Goal: Task Accomplishment & Management: Manage account settings

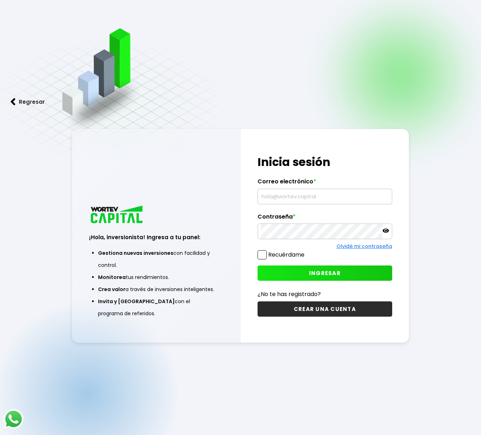
click at [288, 191] on input "text" at bounding box center [325, 196] width 128 height 15
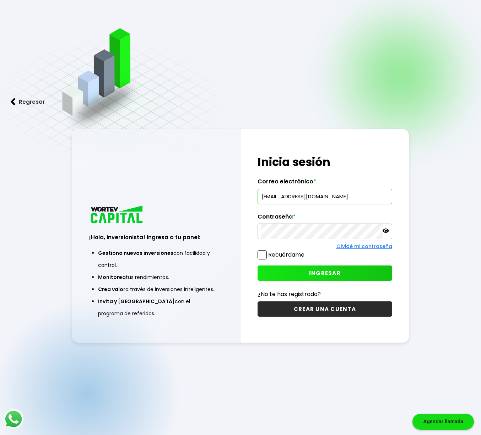
type input "[EMAIL_ADDRESS][DOMAIN_NAME]"
click at [341, 276] on button "INGRESAR" at bounding box center [324, 272] width 134 height 15
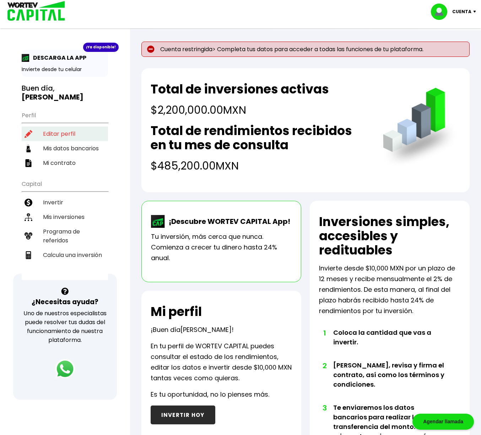
click at [77, 136] on li "Editar perfil" at bounding box center [65, 133] width 86 height 15
select select "Hombre"
select select "Posgrado"
select select "CM"
select select "BBVA Bancomer"
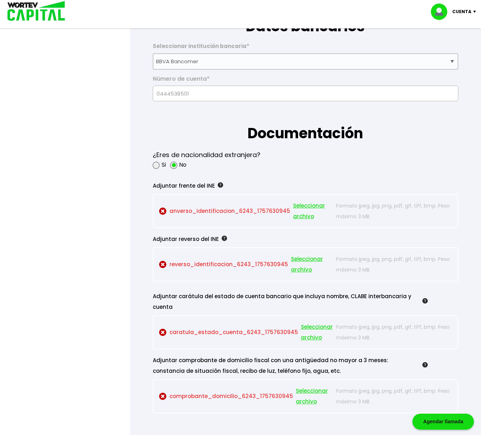
scroll to position [509, 0]
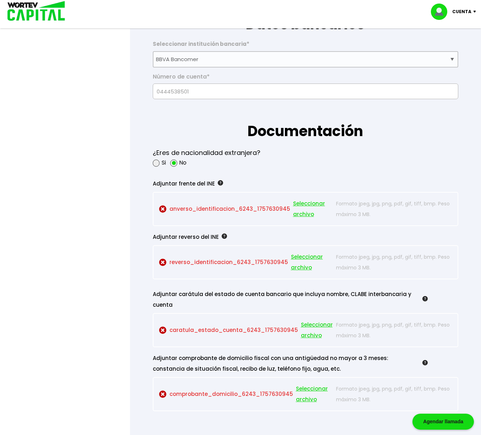
click at [259, 208] on p "anverso_identificacion_6243_1757630945 Seleccionar archivo" at bounding box center [246, 208] width 174 height 21
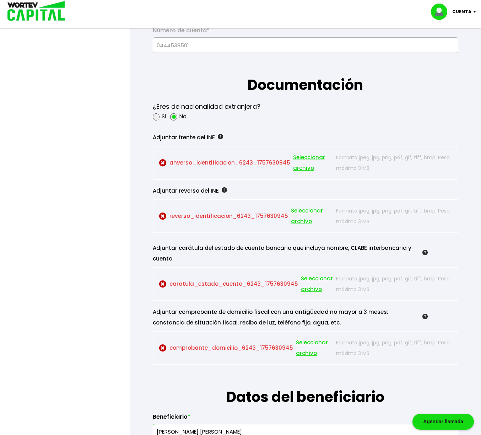
scroll to position [553, 0]
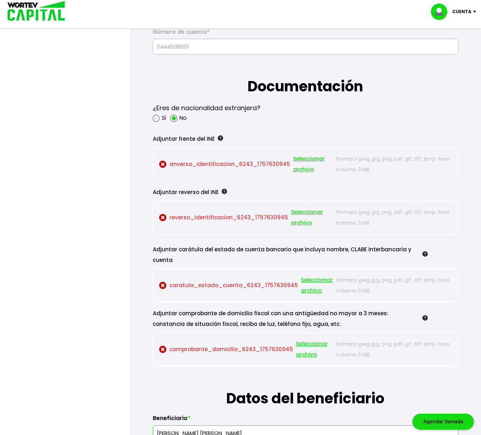
click at [300, 159] on span "Seleccionar archivo" at bounding box center [313, 163] width 40 height 21
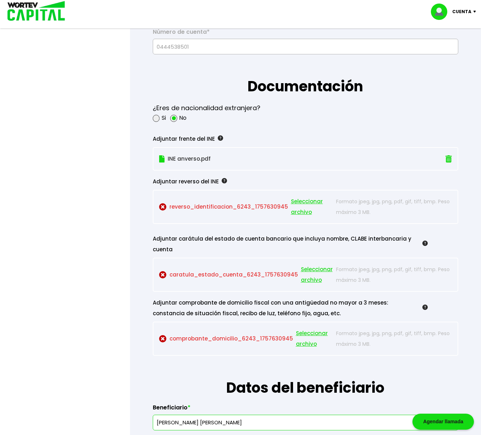
click at [298, 201] on span "Seleccionar archivo" at bounding box center [312, 206] width 42 height 21
click at [183, 158] on p "INE anverso.pdf" at bounding box center [282, 158] width 246 height 11
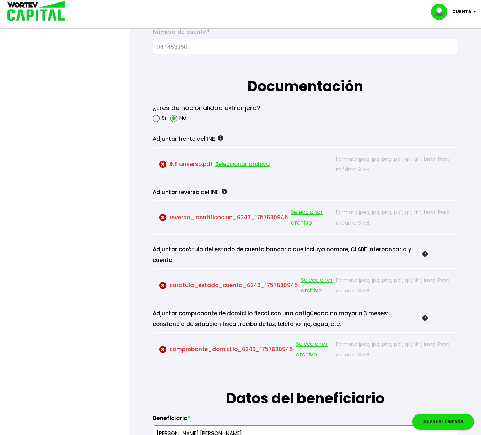
scroll to position [554, 0]
click at [218, 137] on img at bounding box center [220, 137] width 5 height 5
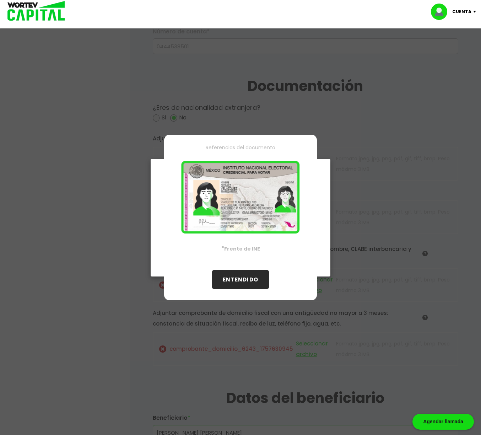
click at [243, 282] on button "ENTENDIDO" at bounding box center [240, 279] width 57 height 19
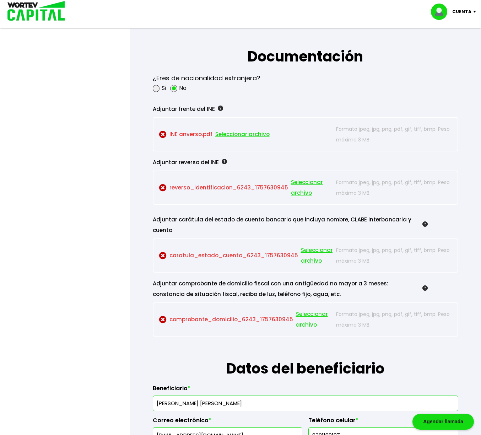
scroll to position [581, 0]
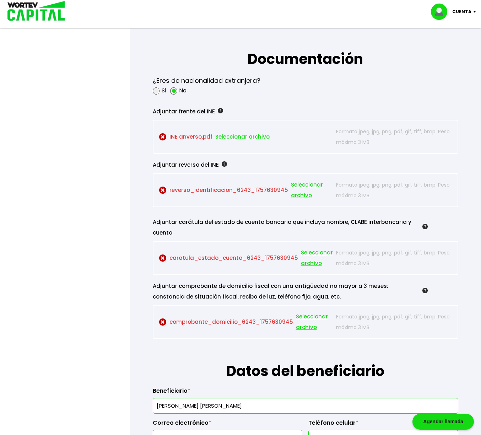
click at [259, 136] on span "Seleccionar archivo" at bounding box center [242, 136] width 54 height 11
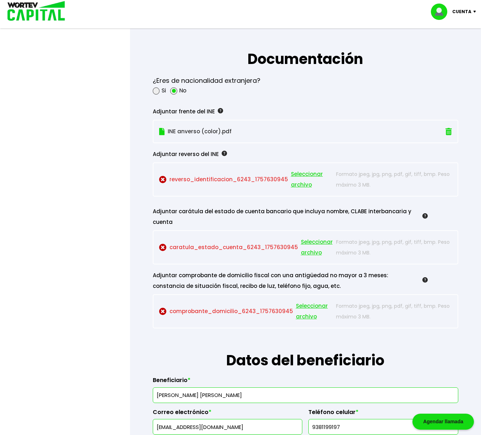
click at [295, 174] on span "Seleccionar archivo" at bounding box center [312, 179] width 42 height 21
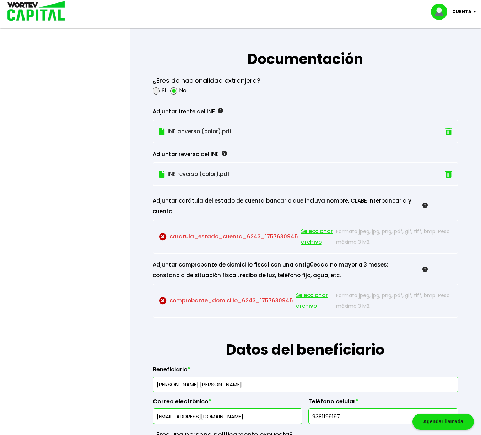
click at [305, 232] on span "Seleccionar archivo" at bounding box center [317, 236] width 32 height 21
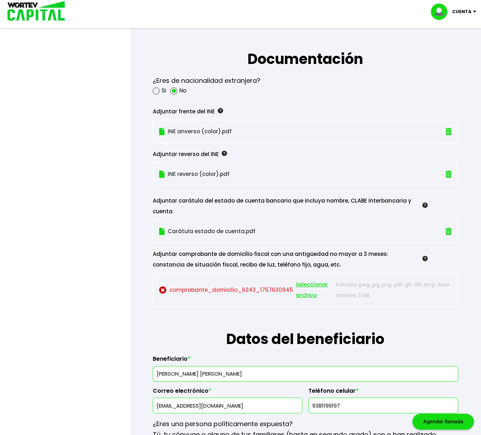
click at [305, 285] on span "Seleccionar archivo" at bounding box center [314, 289] width 37 height 21
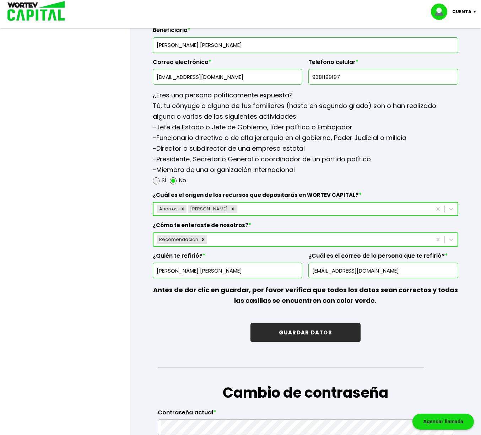
scroll to position [896, 0]
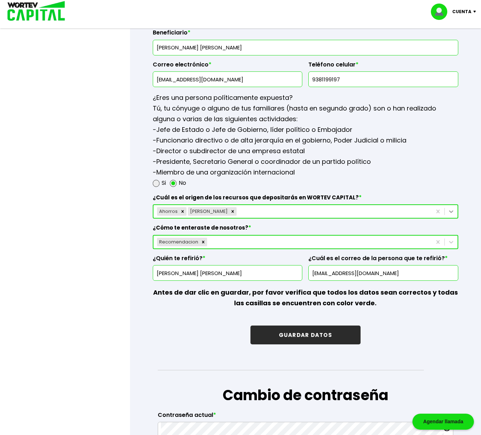
click at [450, 211] on icon at bounding box center [451, 211] width 4 height 2
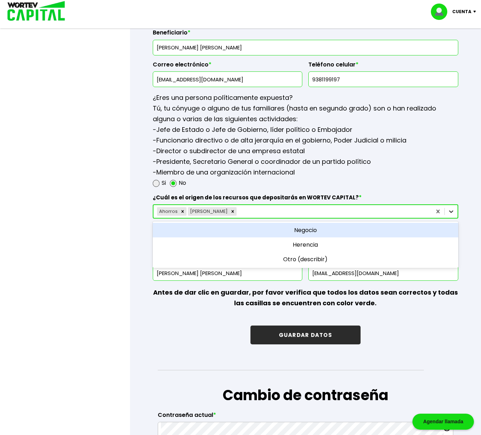
click at [450, 210] on icon at bounding box center [451, 211] width 4 height 2
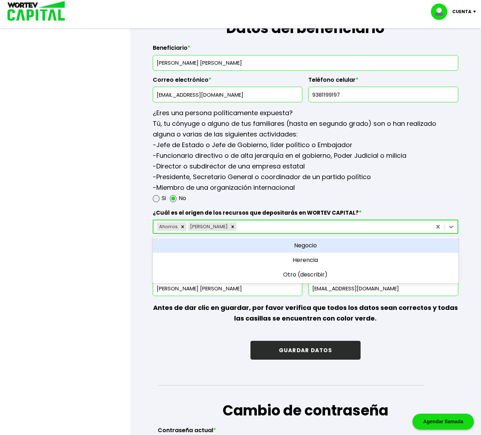
scroll to position [878, 0]
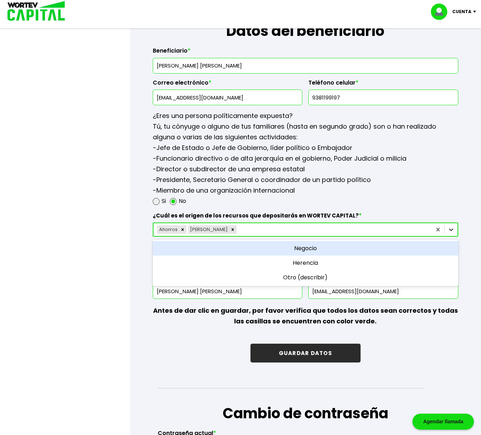
click at [450, 229] on icon at bounding box center [450, 229] width 7 height 7
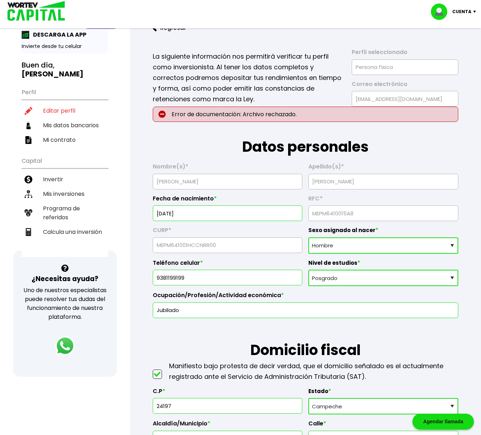
scroll to position [0, 0]
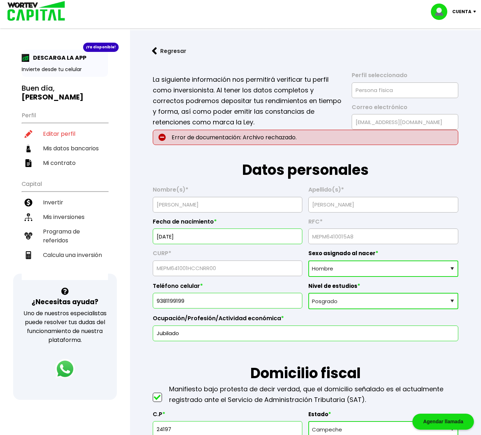
click at [165, 136] on img at bounding box center [161, 137] width 7 height 7
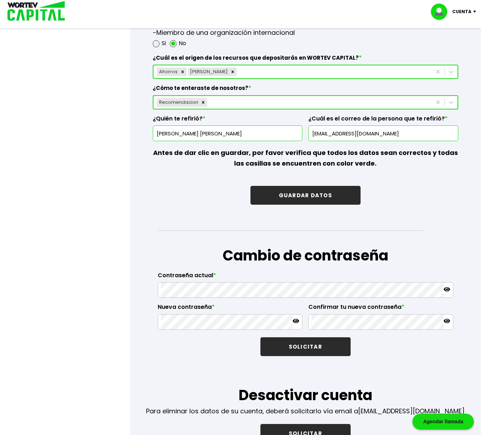
scroll to position [1037, 0]
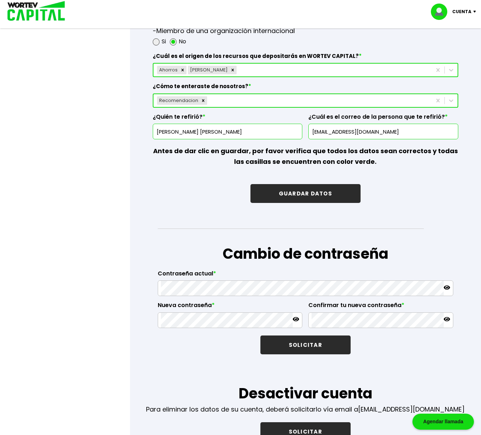
click at [324, 192] on button "GUARDAR DATOS" at bounding box center [305, 193] width 110 height 19
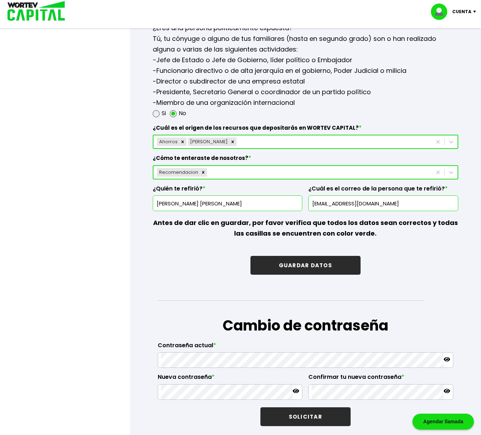
scroll to position [975, 0]
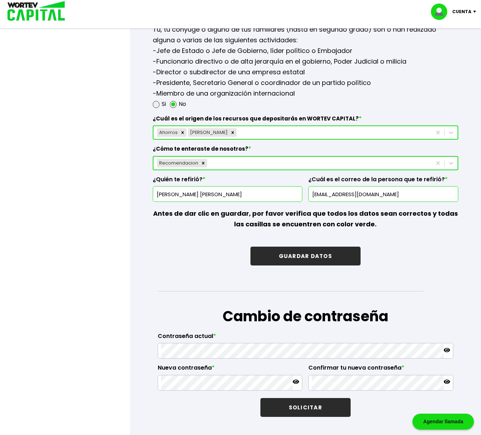
click at [297, 255] on button "GUARDAR DATOS" at bounding box center [305, 255] width 110 height 19
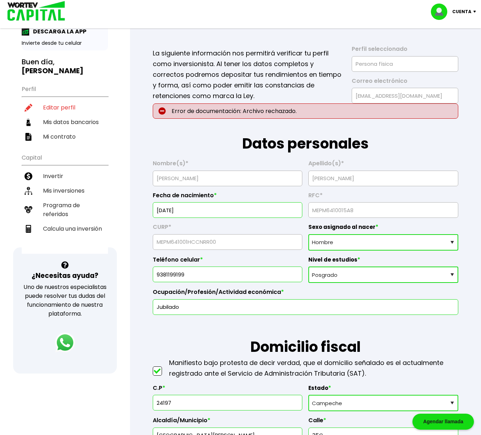
scroll to position [0, 0]
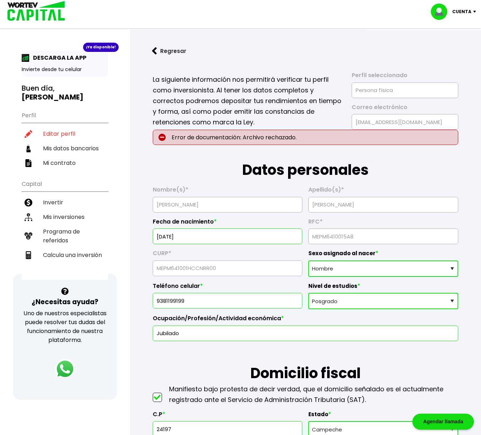
drag, startPoint x: 223, startPoint y: 91, endPoint x: 219, endPoint y: 88, distance: 4.8
click at [222, 91] on p "La siguiente información nos permitirá verificar tu perfil como inversionista. …" at bounding box center [247, 100] width 189 height 53
click at [60, 132] on li "Editar perfil" at bounding box center [65, 133] width 86 height 15
click at [65, 149] on li "Mis datos bancarios" at bounding box center [65, 148] width 86 height 15
select select "BBVA Bancomer"
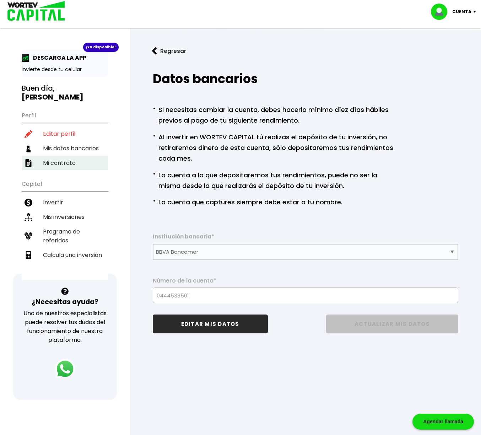
click at [64, 161] on li "Mi contrato" at bounding box center [65, 163] width 86 height 15
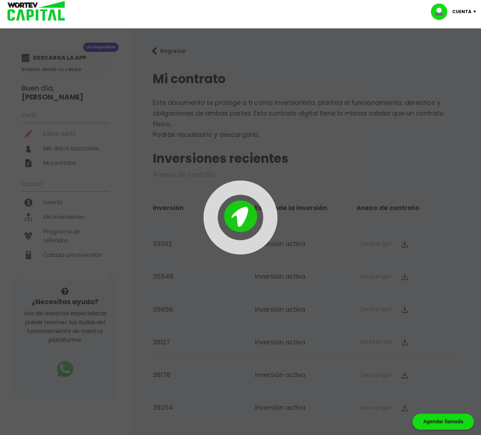
click at [61, 134] on div at bounding box center [240, 217] width 481 height 435
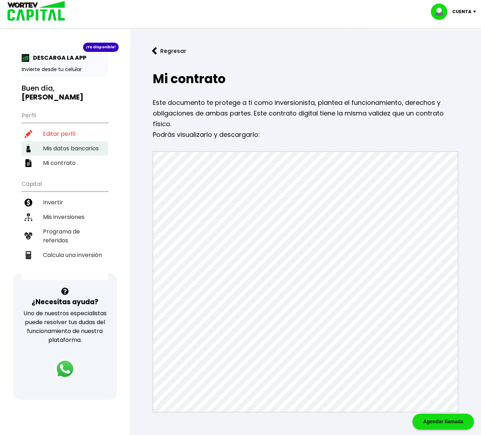
click at [61, 145] on li "Mis datos bancarios" at bounding box center [65, 148] width 86 height 15
select select "BBVA Bancomer"
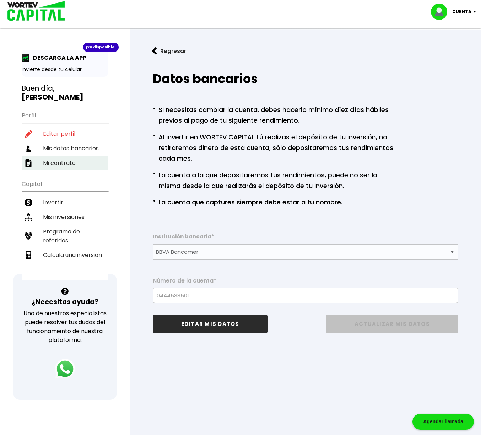
click at [63, 163] on li "Mi contrato" at bounding box center [65, 163] width 86 height 15
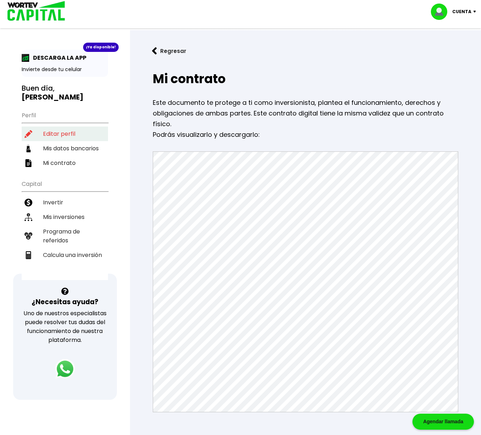
click at [59, 133] on li "Editar perfil" at bounding box center [65, 133] width 86 height 15
select select "Hombre"
select select "Posgrado"
select select "CM"
select select "BBVA Bancomer"
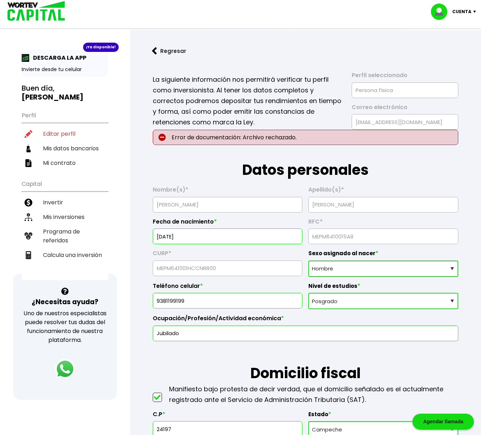
click at [157, 49] on button "Regresar" at bounding box center [168, 51] width 55 height 19
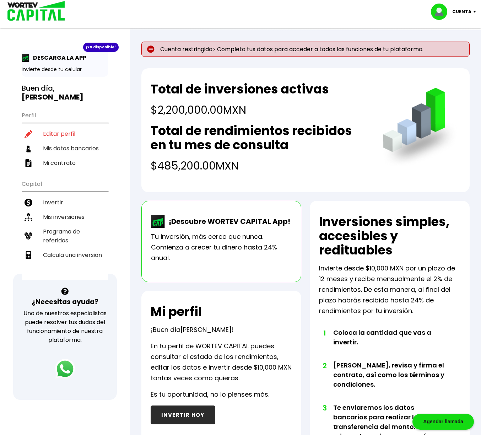
click at [459, 10] on p "Cuenta" at bounding box center [461, 11] width 19 height 11
click at [446, 46] on li "Cerrar sesión" at bounding box center [454, 47] width 57 height 15
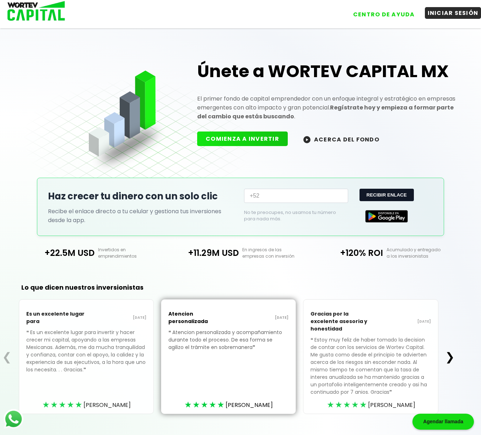
click at [451, 15] on button "INICIAR SESIÓN" at bounding box center [453, 13] width 56 height 12
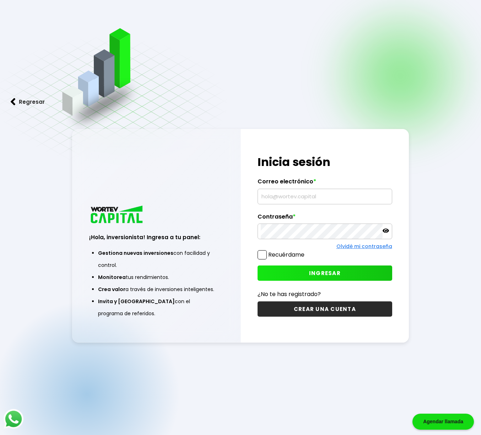
click at [297, 201] on input "text" at bounding box center [325, 196] width 128 height 15
click at [314, 270] on span "INGRESAR" at bounding box center [325, 272] width 32 height 7
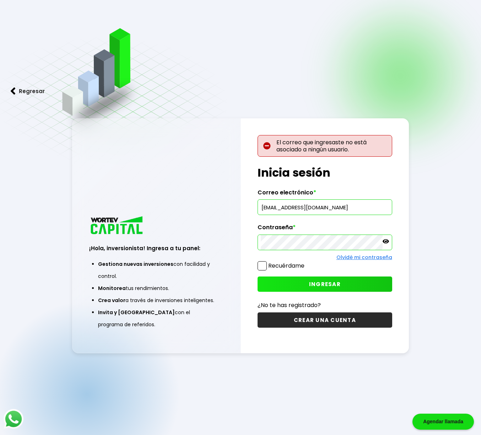
click at [276, 208] on input "[EMAIL_ADDRESS][DOMAIN_NAME]" at bounding box center [325, 207] width 128 height 15
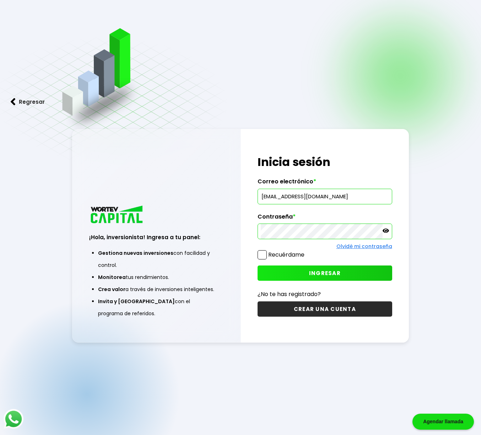
type input "[EMAIL_ADDRESS][DOMAIN_NAME]"
click at [332, 274] on span "INGRESAR" at bounding box center [325, 272] width 32 height 7
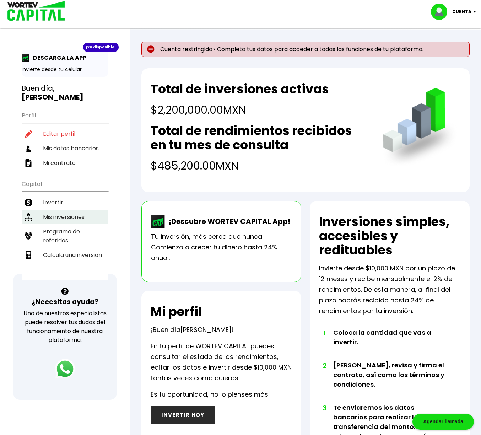
click at [58, 215] on li "Mis inversiones" at bounding box center [65, 217] width 86 height 15
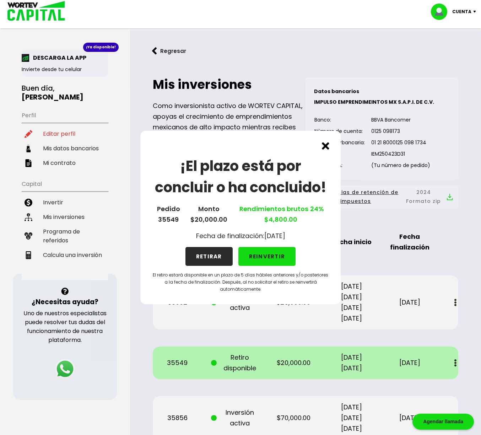
click at [226, 248] on button "RETIRAR" at bounding box center [208, 256] width 47 height 19
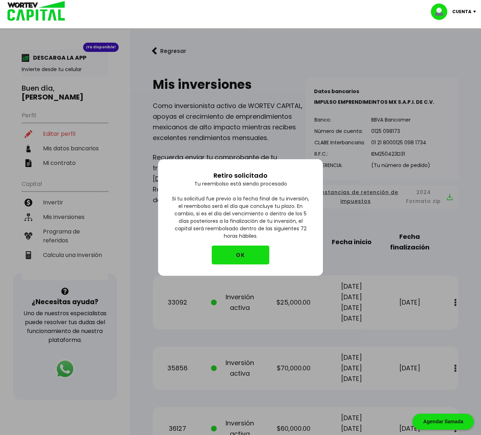
click at [228, 248] on button "OK" at bounding box center [241, 254] width 58 height 19
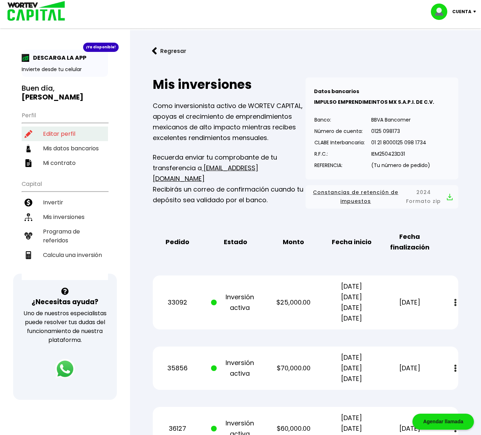
click at [55, 131] on li "Editar perfil" at bounding box center [65, 133] width 86 height 15
select select "Hombre"
select select "Posgrado"
select select "CM"
select select "BBVA Bancomer"
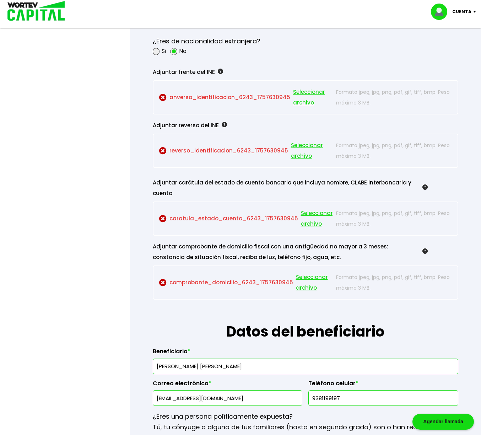
scroll to position [621, 0]
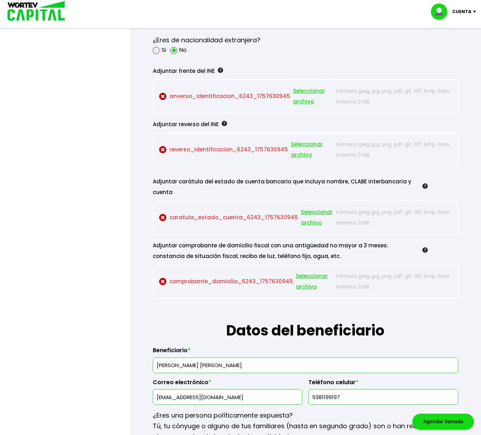
click at [163, 94] on img at bounding box center [162, 96] width 7 height 7
click at [305, 91] on span "Seleccionar archivo" at bounding box center [313, 96] width 40 height 21
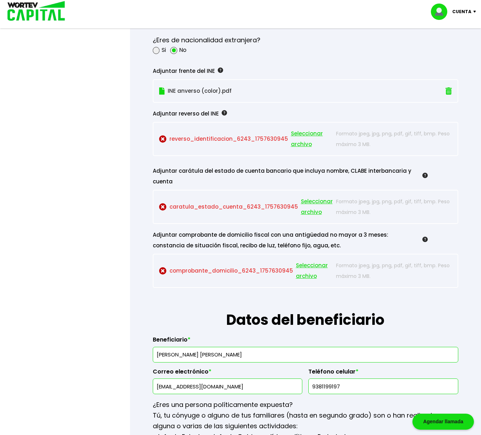
click at [217, 138] on p "reverso_identificacion_6243_1757630945 Seleccionar archivo" at bounding box center [246, 138] width 174 height 21
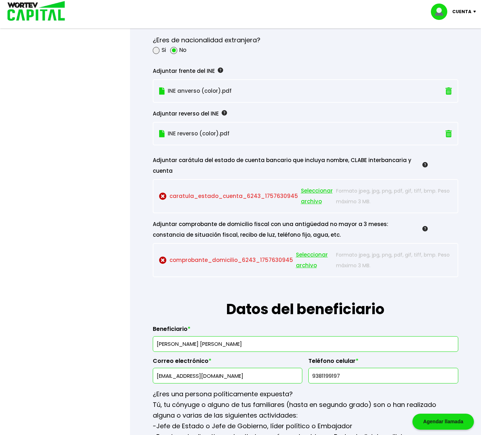
click at [202, 195] on p "caratula_estado_cuenta_6243_1757630945 Seleccionar archivo" at bounding box center [246, 195] width 174 height 21
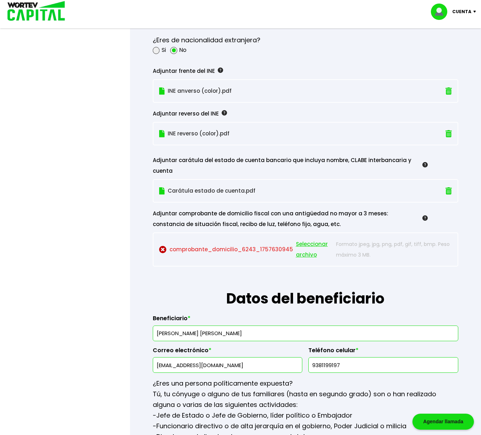
click at [211, 249] on p "comprobante_domicilio_6243_1757630945 Seleccionar archivo" at bounding box center [246, 249] width 174 height 21
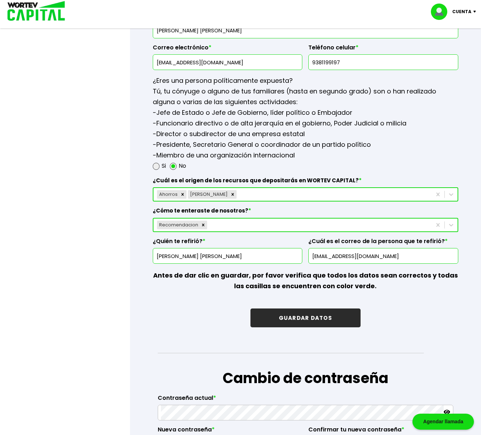
scroll to position [914, 0]
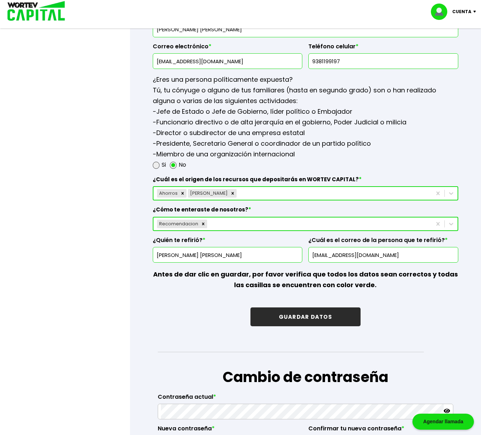
click at [302, 321] on button "GUARDAR DATOS" at bounding box center [305, 316] width 110 height 19
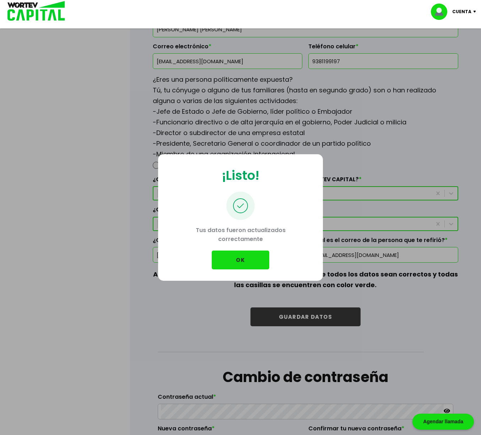
click at [238, 260] on button "OK" at bounding box center [241, 259] width 58 height 19
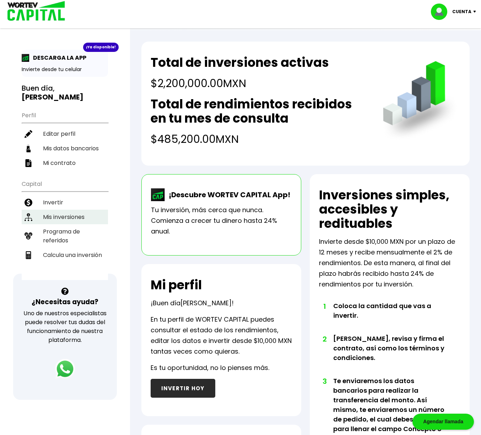
click at [55, 217] on li "Mis inversiones" at bounding box center [65, 217] width 86 height 15
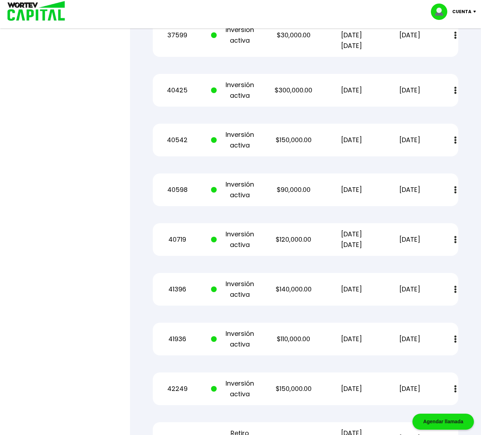
scroll to position [816, 0]
click at [456, 189] on img at bounding box center [455, 188] width 2 height 7
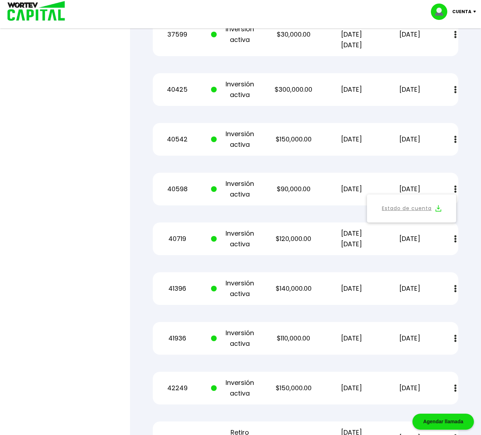
click at [438, 207] on img at bounding box center [438, 208] width 6 height 7
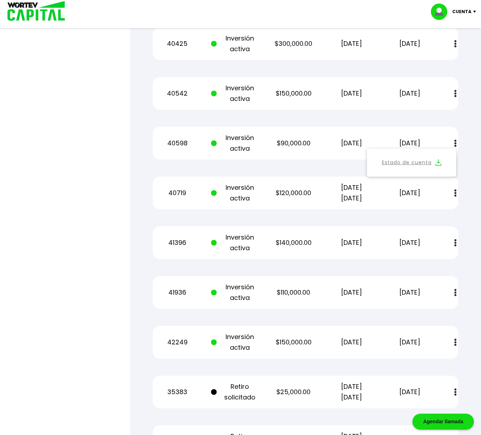
scroll to position [863, 0]
click at [456, 292] on button at bounding box center [455, 291] width 10 height 15
click at [439, 311] on img at bounding box center [438, 311] width 6 height 7
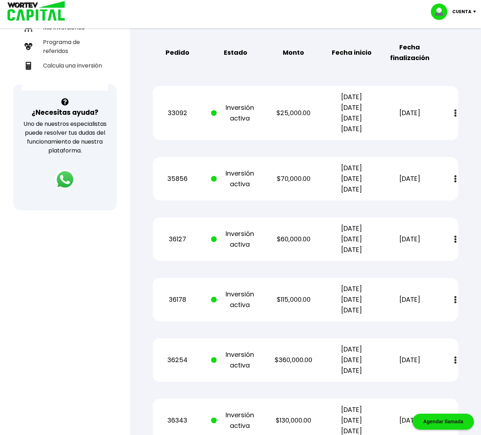
scroll to position [188, 0]
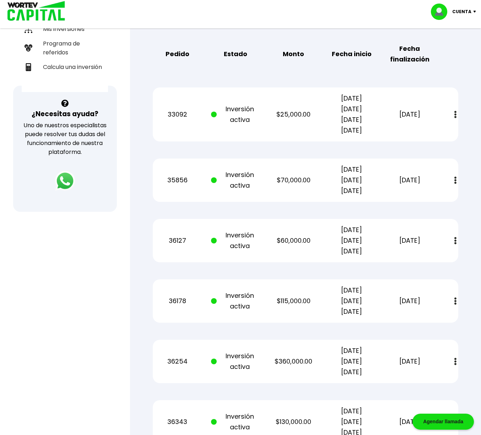
click at [455, 113] on img at bounding box center [455, 114] width 2 height 7
click at [439, 133] on img at bounding box center [438, 133] width 6 height 7
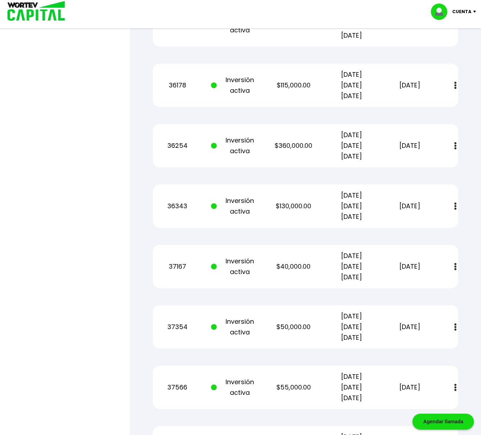
scroll to position [404, 0]
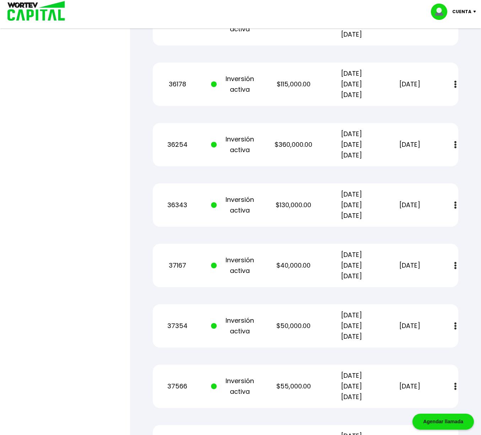
click at [455, 203] on img at bounding box center [455, 204] width 2 height 7
click at [441, 226] on button "Estado de cuenta" at bounding box center [411, 225] width 81 height 20
click at [474, 11] on img at bounding box center [476, 12] width 10 height 2
click at [462, 47] on li "Cerrar sesión" at bounding box center [454, 47] width 57 height 15
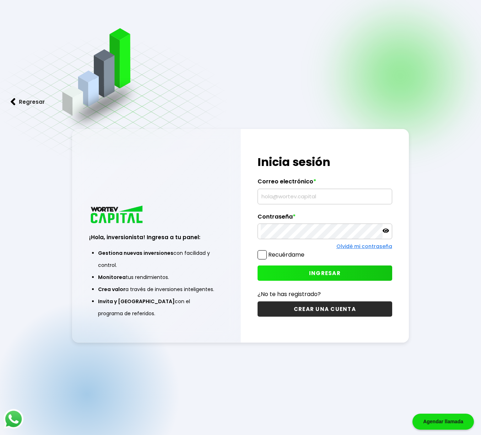
click at [317, 197] on input "text" at bounding box center [325, 196] width 128 height 15
type input "[EMAIL_ADDRESS][DOMAIN_NAME]"
click at [347, 273] on button "INGRESAR" at bounding box center [324, 272] width 134 height 15
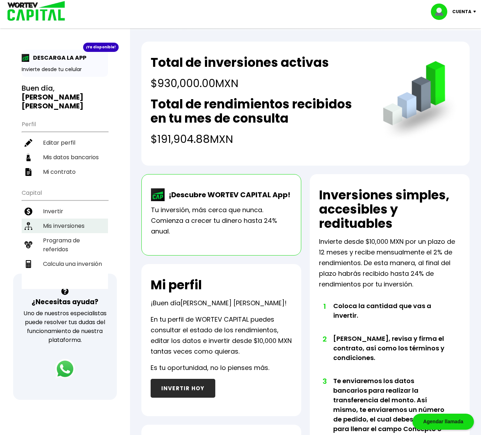
click at [67, 218] on li "Mis inversiones" at bounding box center [65, 225] width 86 height 15
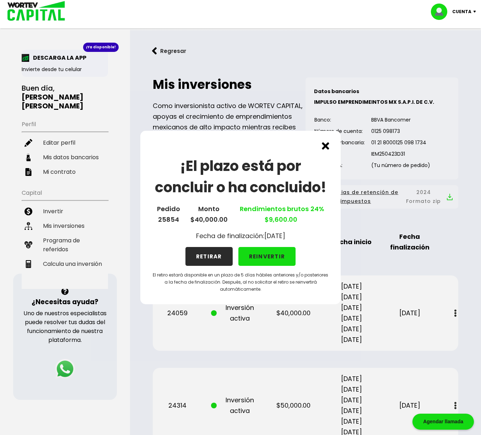
click at [325, 145] on img at bounding box center [325, 145] width 7 height 7
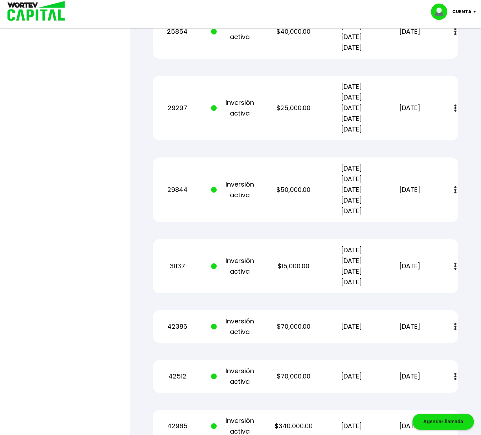
scroll to position [457, 0]
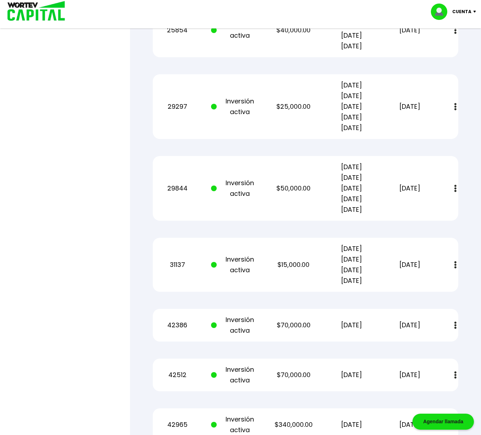
click at [456, 267] on img at bounding box center [455, 264] width 2 height 7
click at [437, 284] on img at bounding box center [438, 284] width 6 height 7
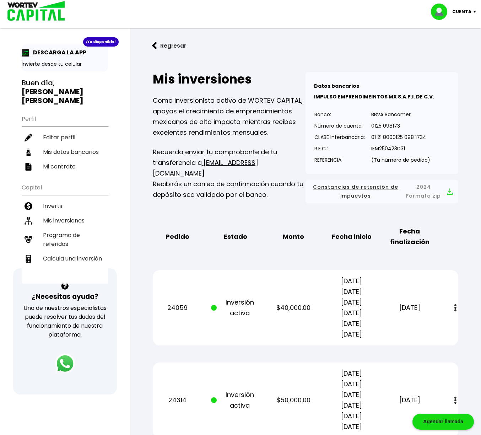
scroll to position [0, 0]
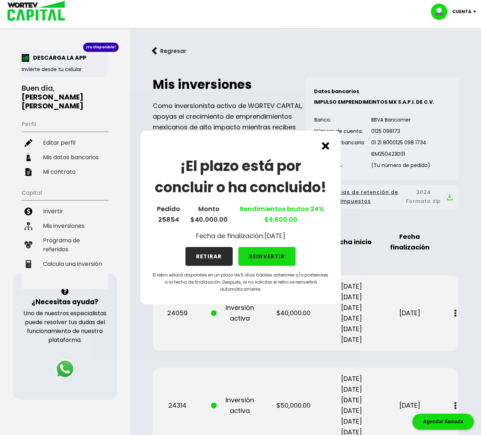
click at [325, 145] on img at bounding box center [325, 145] width 7 height 7
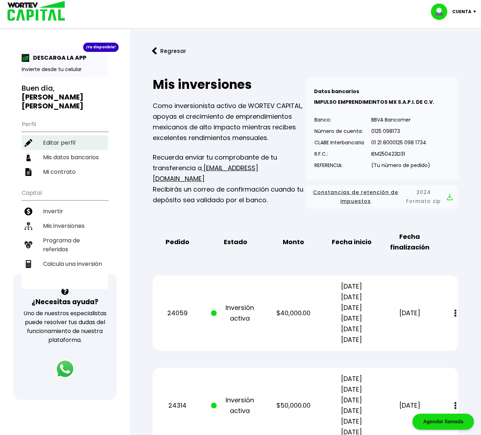
click at [48, 135] on li "Editar perfil" at bounding box center [65, 142] width 86 height 15
select select "Mujer"
select select "Licenciatura"
select select "CM"
select select "Scotiabank"
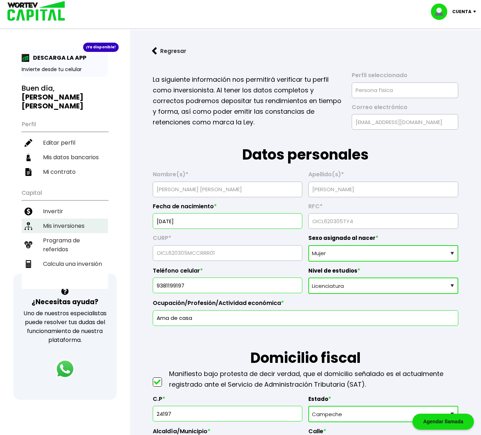
click at [56, 218] on li "Mis inversiones" at bounding box center [65, 225] width 86 height 15
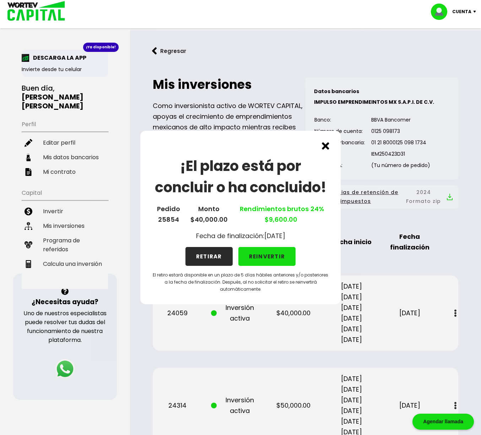
click at [327, 146] on img at bounding box center [325, 145] width 7 height 7
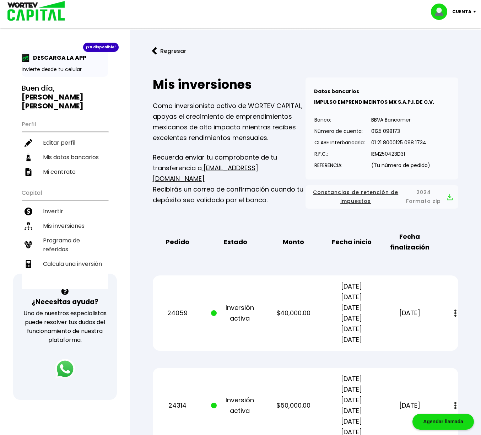
click at [473, 11] on img at bounding box center [476, 12] width 10 height 2
click at [457, 47] on li "Cerrar sesión" at bounding box center [454, 47] width 57 height 15
